Goal: Task Accomplishment & Management: Use online tool/utility

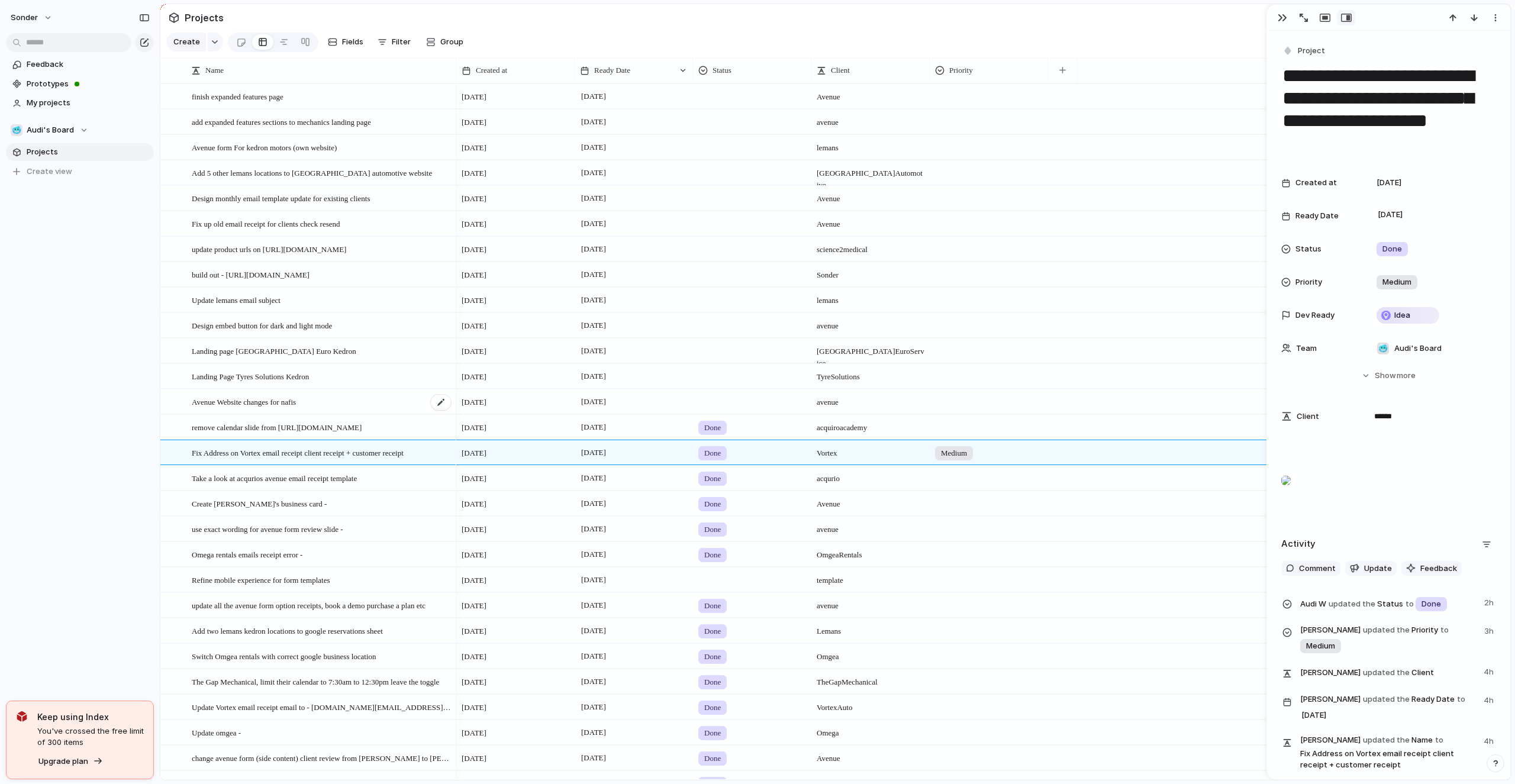
click at [252, 404] on span "Avenue Website changes for nafis" at bounding box center [244, 401] width 104 height 14
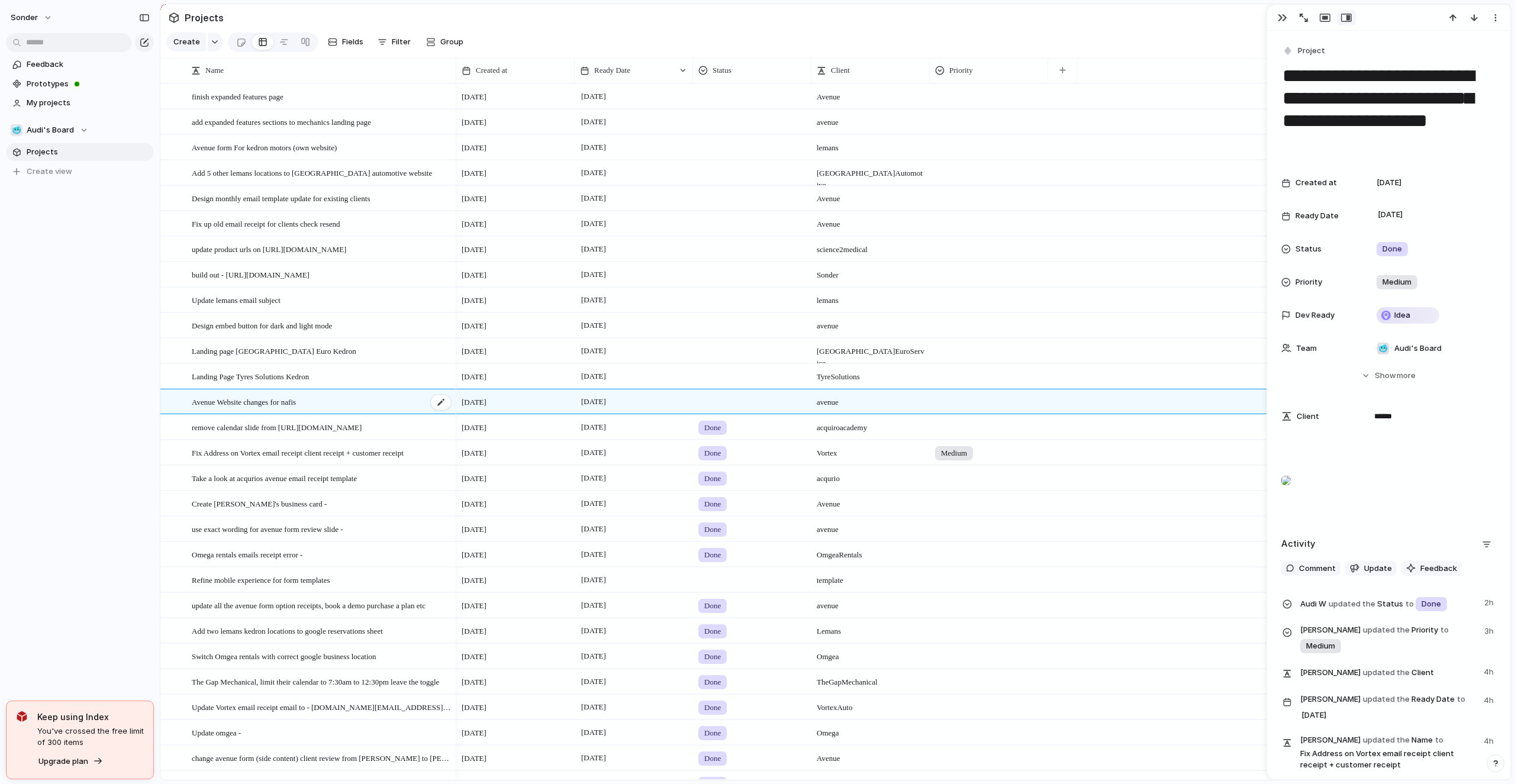
type textarea "**********"
type textarea "******"
